Goal: Task Accomplishment & Management: Use online tool/utility

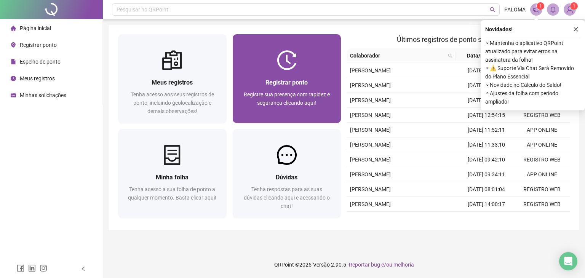
click at [312, 76] on div "Registrar ponto Registre sua presença com rapidez e segurança clicando aqui!" at bounding box center [287, 96] width 108 height 53
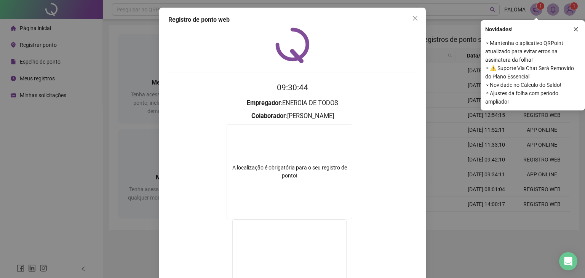
scroll to position [89, 0]
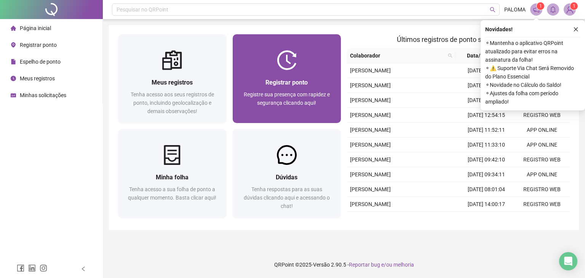
click at [300, 79] on span "Registrar ponto" at bounding box center [286, 82] width 42 height 7
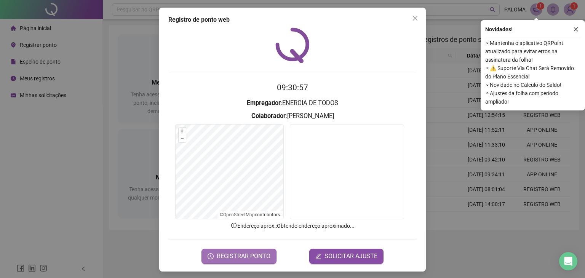
click at [253, 257] on span "REGISTRAR PONTO" at bounding box center [244, 256] width 54 height 9
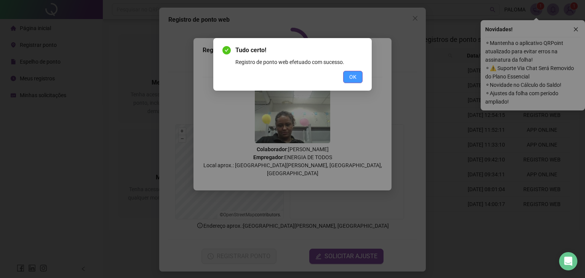
click at [354, 78] on span "OK" at bounding box center [352, 77] width 7 height 8
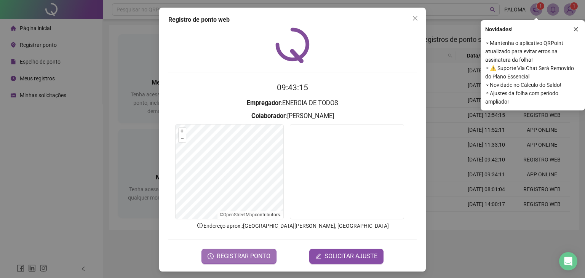
click at [259, 257] on span "REGISTRAR PONTO" at bounding box center [244, 256] width 54 height 9
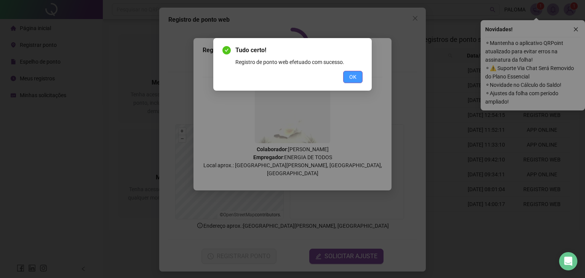
click at [353, 79] on span "OK" at bounding box center [352, 77] width 7 height 8
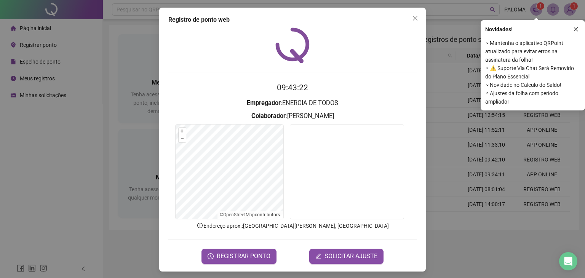
click at [350, 173] on video at bounding box center [347, 171] width 114 height 95
drag, startPoint x: 352, startPoint y: 179, endPoint x: 357, endPoint y: 174, distance: 7.3
click at [352, 180] on video at bounding box center [347, 171] width 114 height 95
